Goal: Check status: Check status

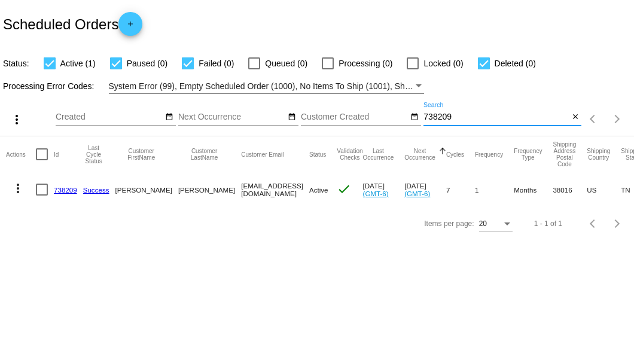
drag, startPoint x: 454, startPoint y: 118, endPoint x: 401, endPoint y: 116, distance: 53.8
click at [401, 116] on div "more_vert Sep Jan Feb Mar [DATE]" at bounding box center [317, 115] width 634 height 42
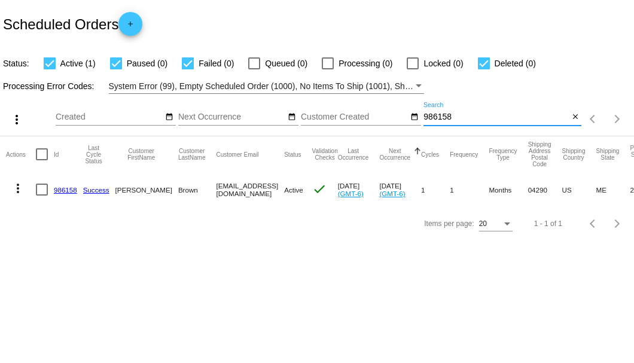
type input "986158"
click at [63, 190] on link "986158" at bounding box center [65, 190] width 23 height 8
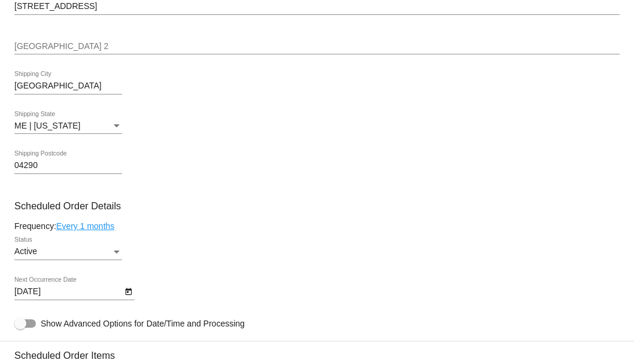
scroll to position [558, 0]
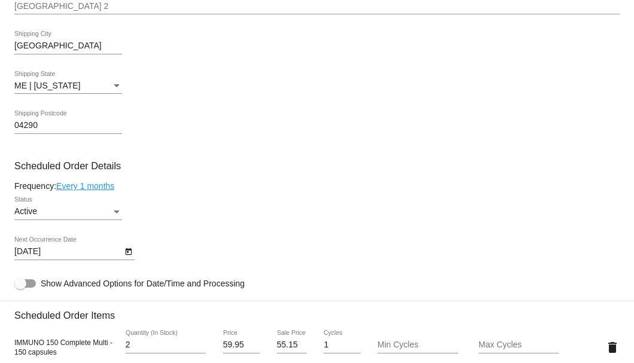
click at [106, 212] on div "Active" at bounding box center [62, 212] width 97 height 10
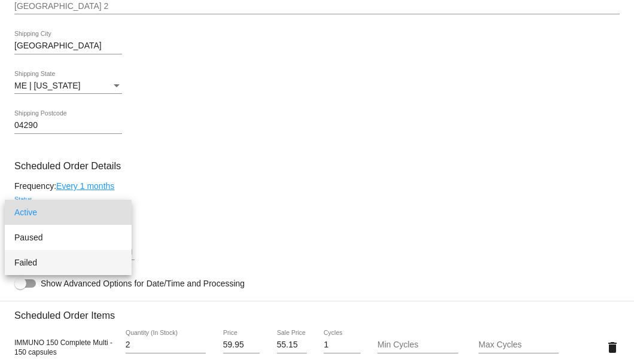
click at [25, 260] on span "Failed" at bounding box center [68, 262] width 108 height 25
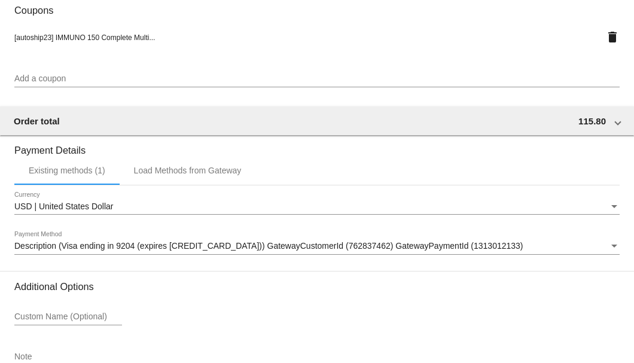
scroll to position [1154, 0]
